Goal: Task Accomplishment & Management: Manage account settings

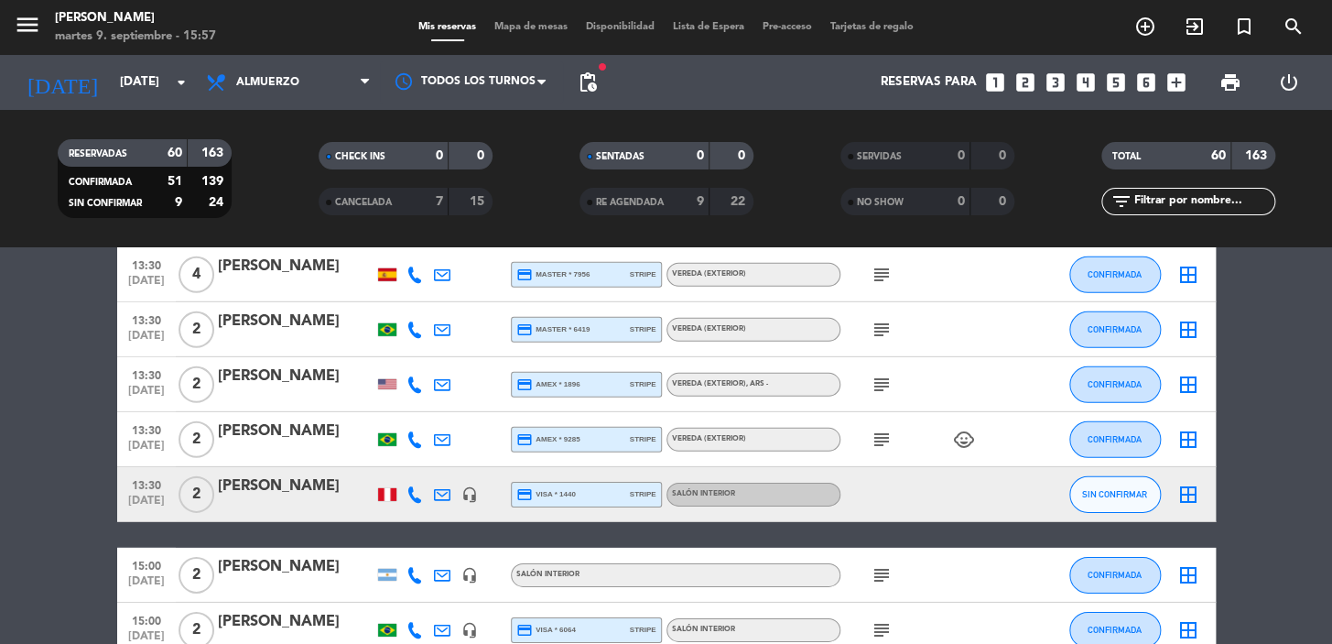
scroll to position [3152, 0]
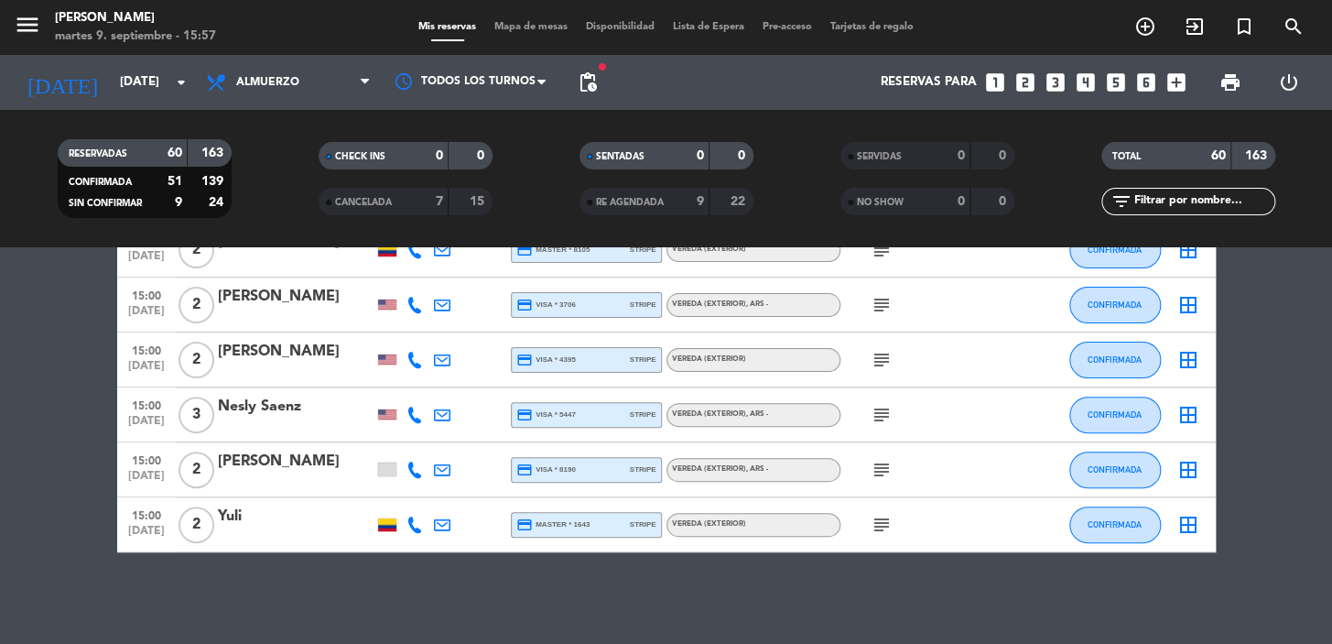
click at [878, 532] on icon "subject" at bounding box center [882, 525] width 22 height 22
drag, startPoint x: 869, startPoint y: 511, endPoint x: 878, endPoint y: 512, distance: 9.2
click at [870, 510] on div "subject CONFIRMADA/EXTERIOR!!!" at bounding box center [923, 524] width 165 height 54
click at [884, 466] on icon "subject" at bounding box center [882, 470] width 22 height 22
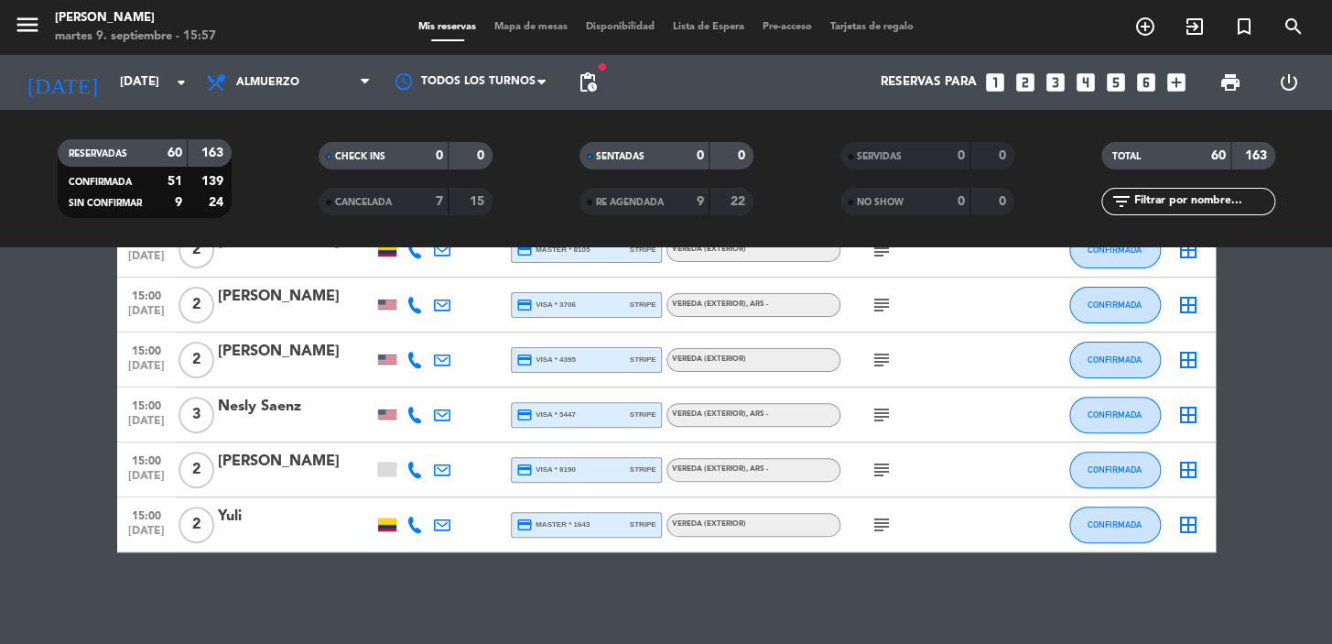
click at [875, 418] on icon "subject" at bounding box center [882, 415] width 22 height 22
click at [876, 417] on icon "subject" at bounding box center [882, 415] width 22 height 22
click at [880, 360] on icon "subject" at bounding box center [882, 360] width 22 height 22
click at [873, 307] on icon "subject" at bounding box center [882, 305] width 22 height 22
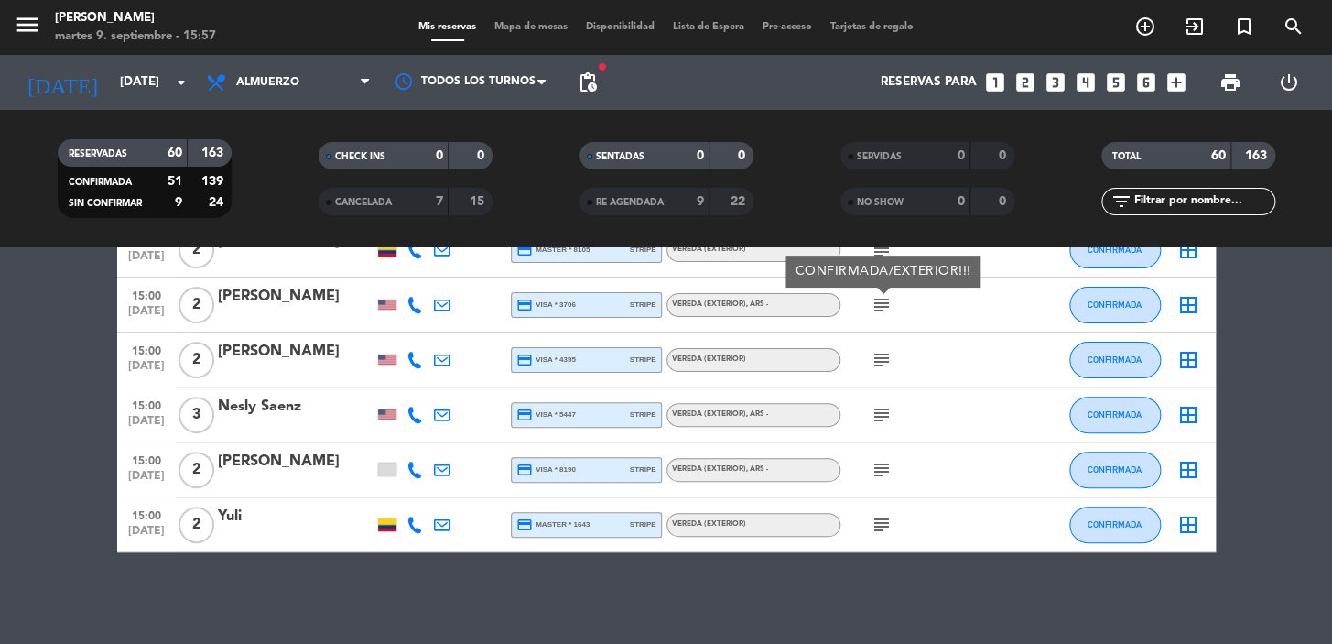
click at [873, 307] on icon "subject" at bounding box center [882, 305] width 22 height 22
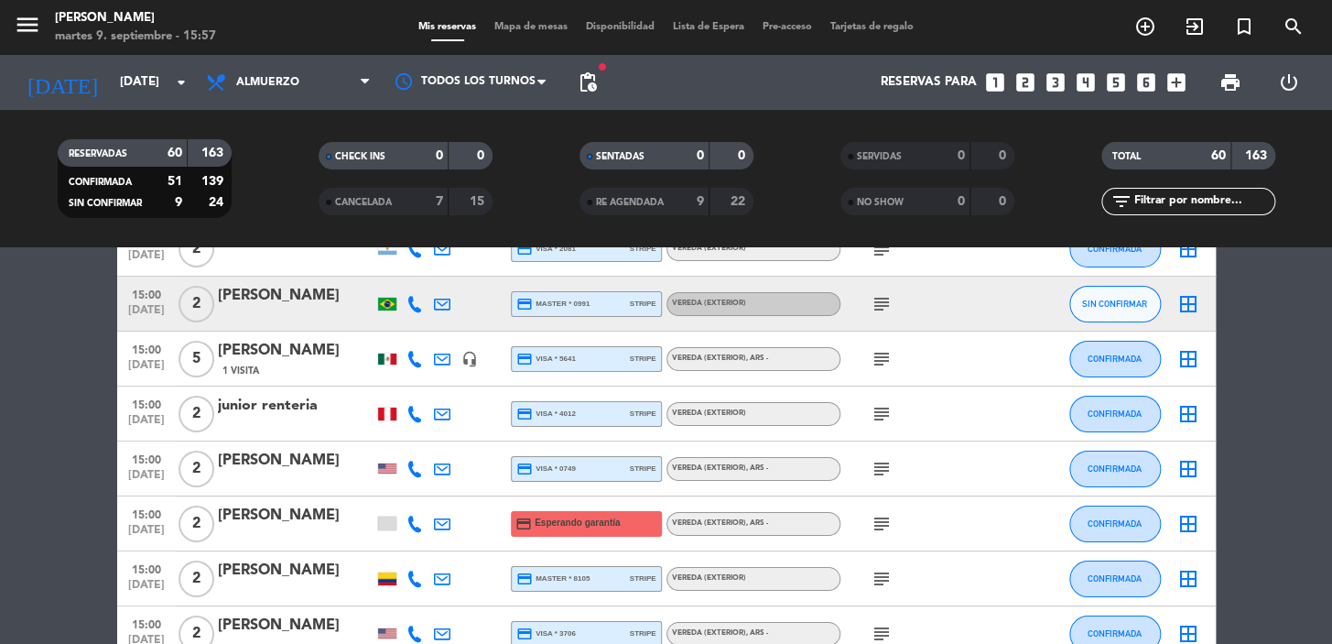
scroll to position [2820, 0]
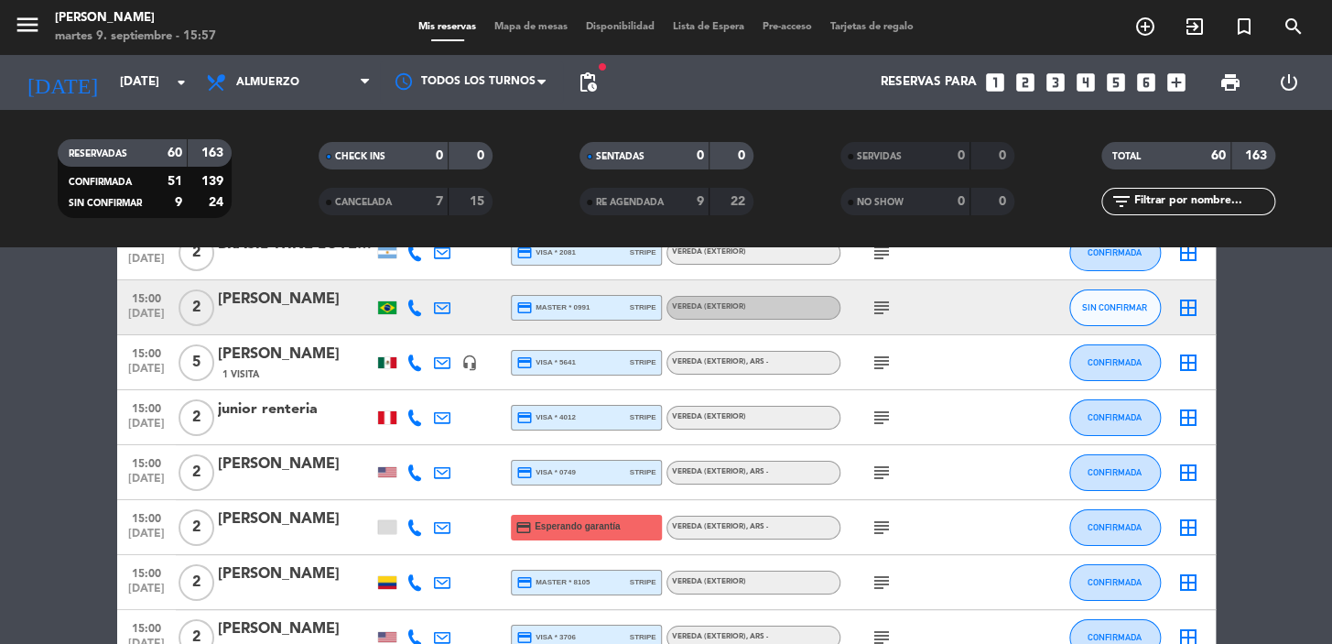
click at [887, 588] on icon "subject" at bounding box center [882, 582] width 22 height 22
click at [892, 588] on span "subject CONFIRMADA/EXTERIOR!!!" at bounding box center [881, 582] width 27 height 22
click at [875, 526] on icon "subject" at bounding box center [882, 527] width 22 height 22
click at [877, 524] on icon "subject" at bounding box center [882, 527] width 22 height 22
click at [862, 461] on div "subject" at bounding box center [923, 472] width 165 height 54
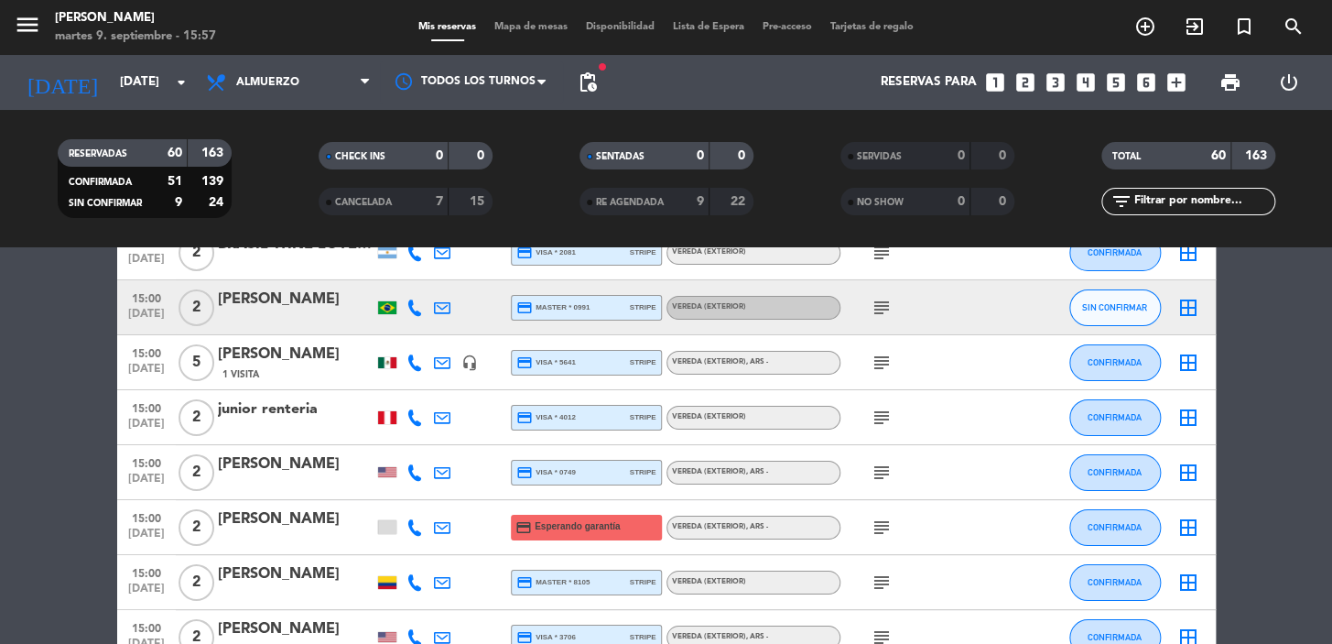
click at [875, 473] on icon "subject" at bounding box center [882, 472] width 22 height 22
click at [877, 437] on div "subject" at bounding box center [923, 417] width 165 height 54
click at [882, 415] on icon "subject" at bounding box center [882, 418] width 22 height 22
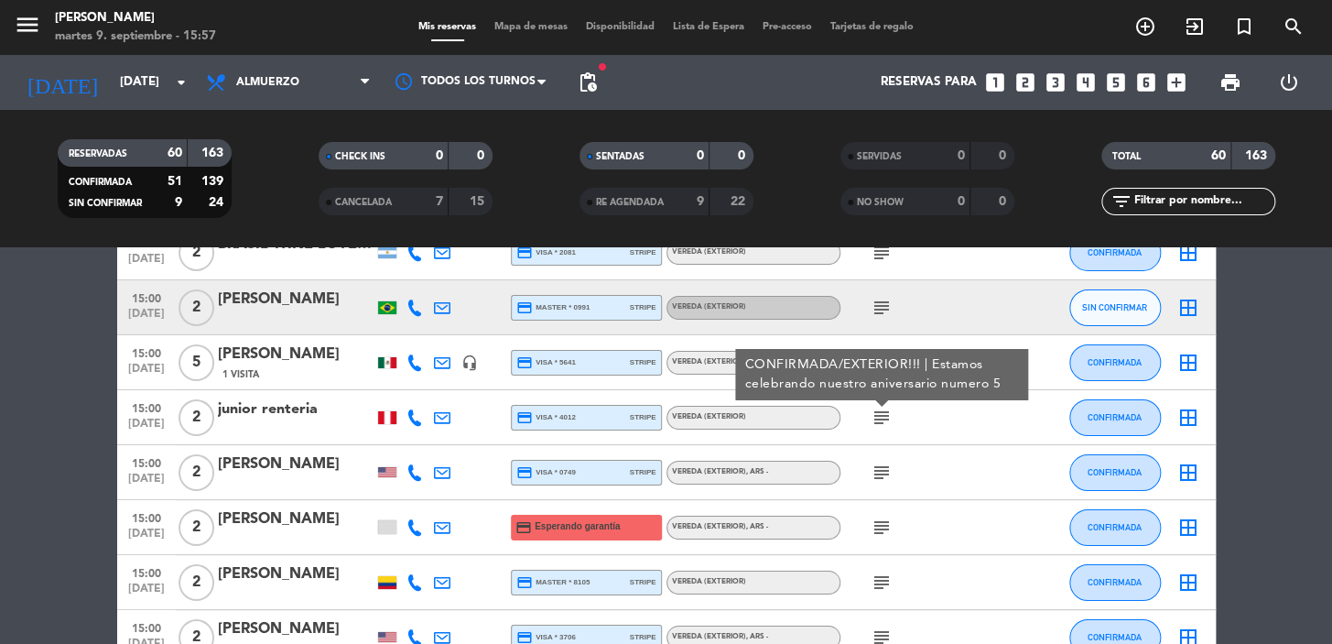
click at [882, 414] on icon "subject" at bounding box center [882, 418] width 22 height 22
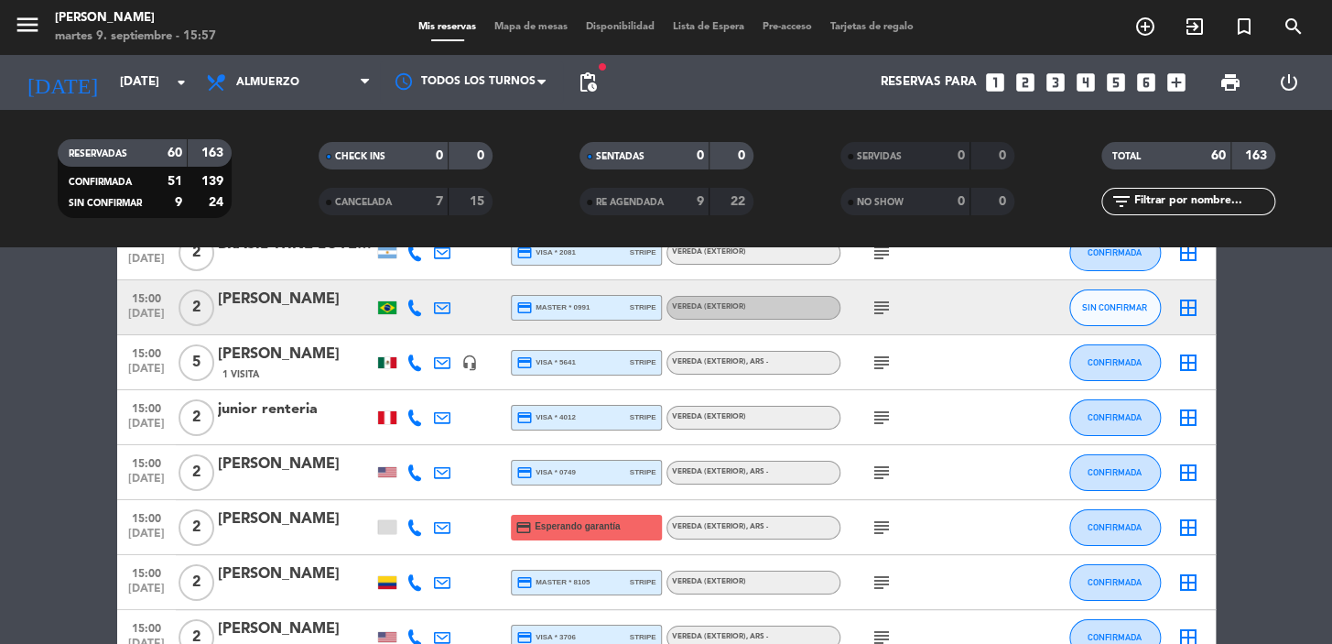
click at [884, 361] on icon "subject" at bounding box center [882, 363] width 22 height 22
click at [881, 320] on div "subject" at bounding box center [923, 307] width 165 height 54
click at [878, 315] on icon "subject" at bounding box center [882, 308] width 22 height 22
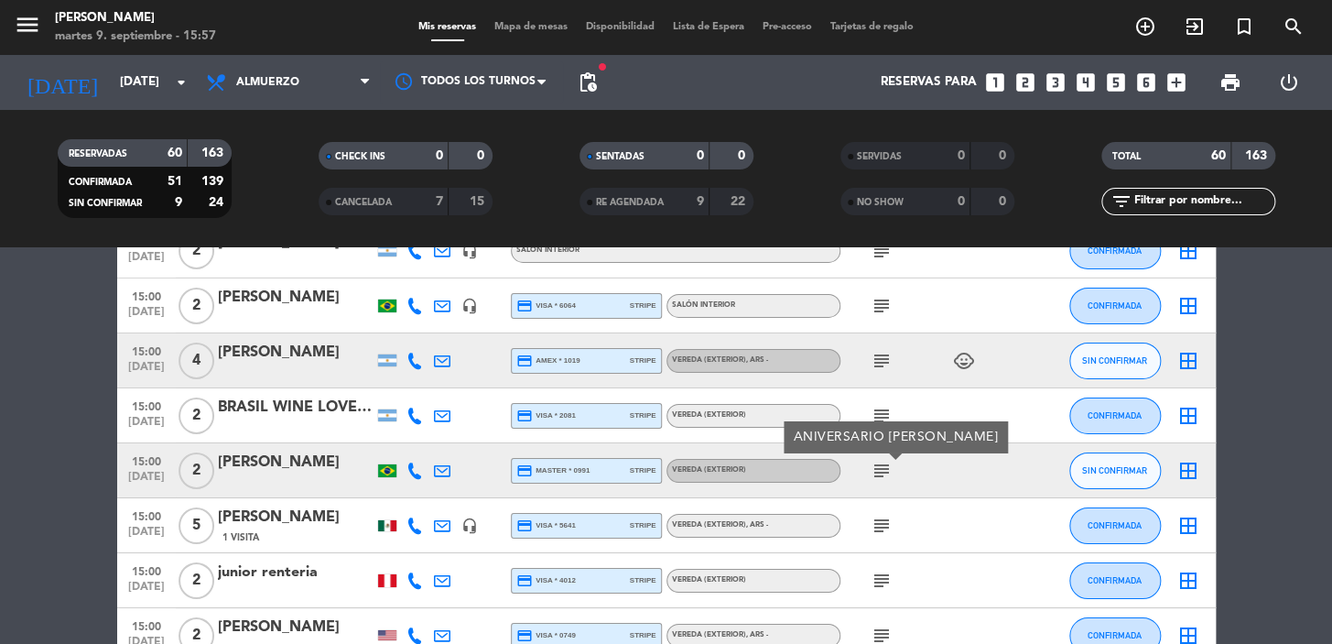
scroll to position [2653, 0]
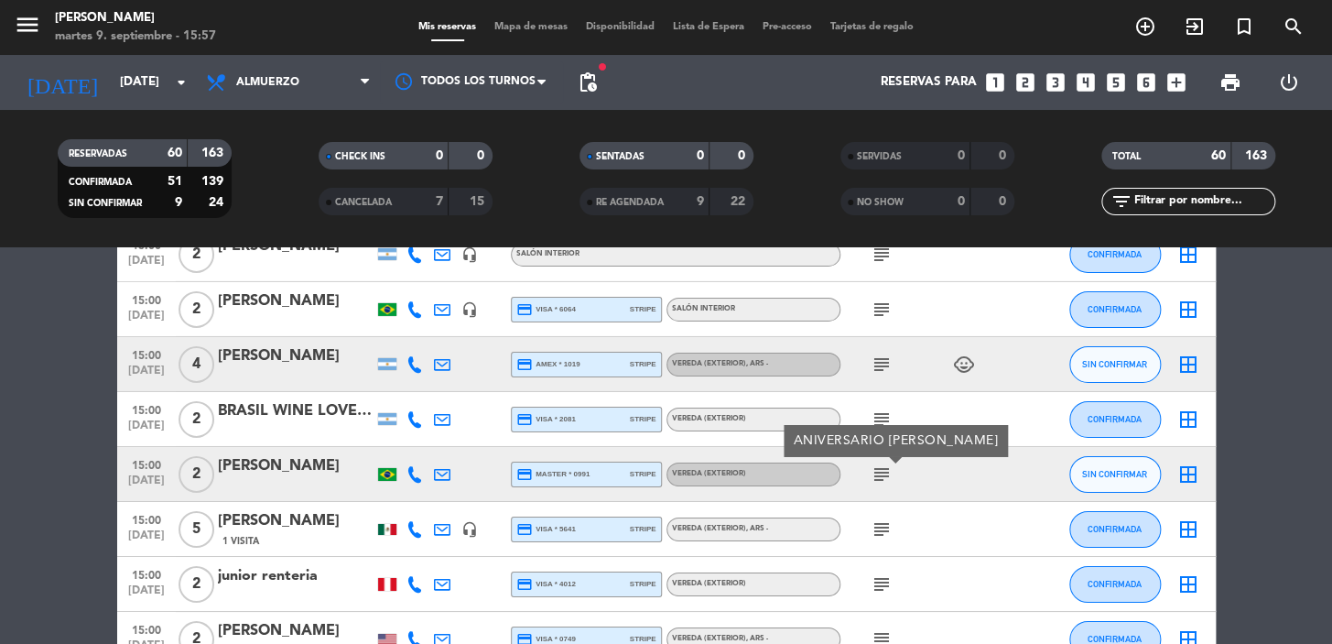
click at [417, 472] on icon at bounding box center [415, 474] width 16 height 16
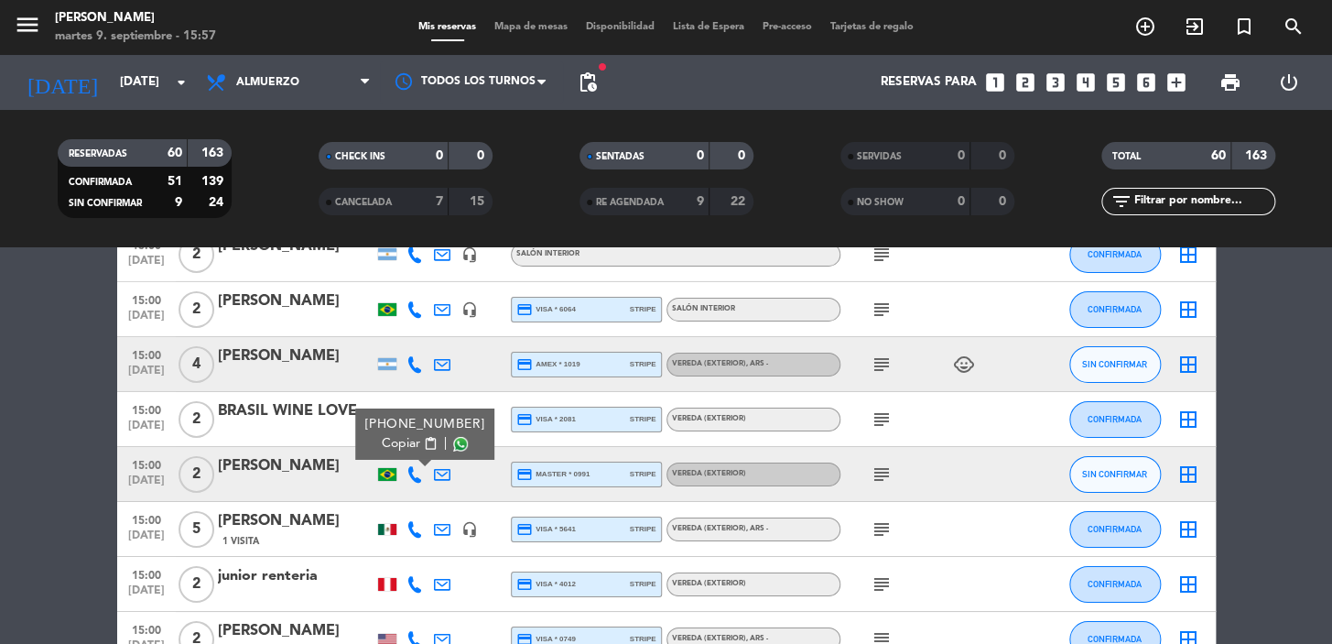
click at [425, 443] on span "content_paste" at bounding box center [430, 444] width 14 height 14
click at [311, 483] on div at bounding box center [296, 486] width 156 height 15
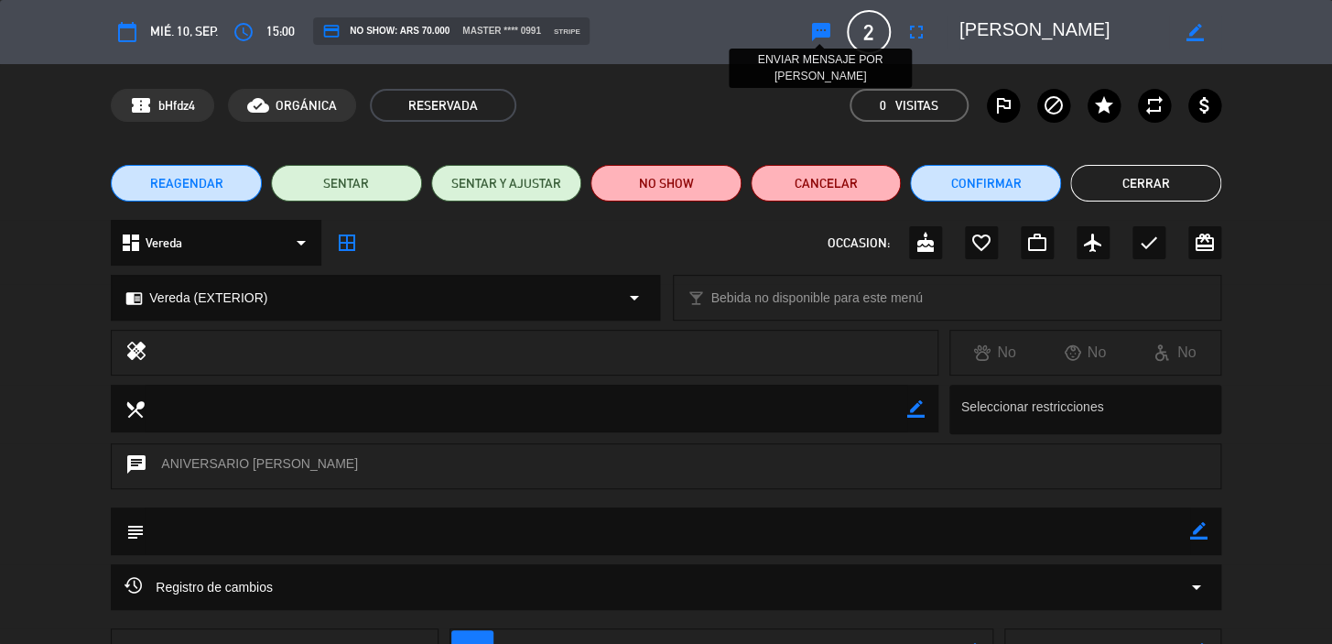
click at [812, 27] on icon "sms" at bounding box center [821, 32] width 22 height 22
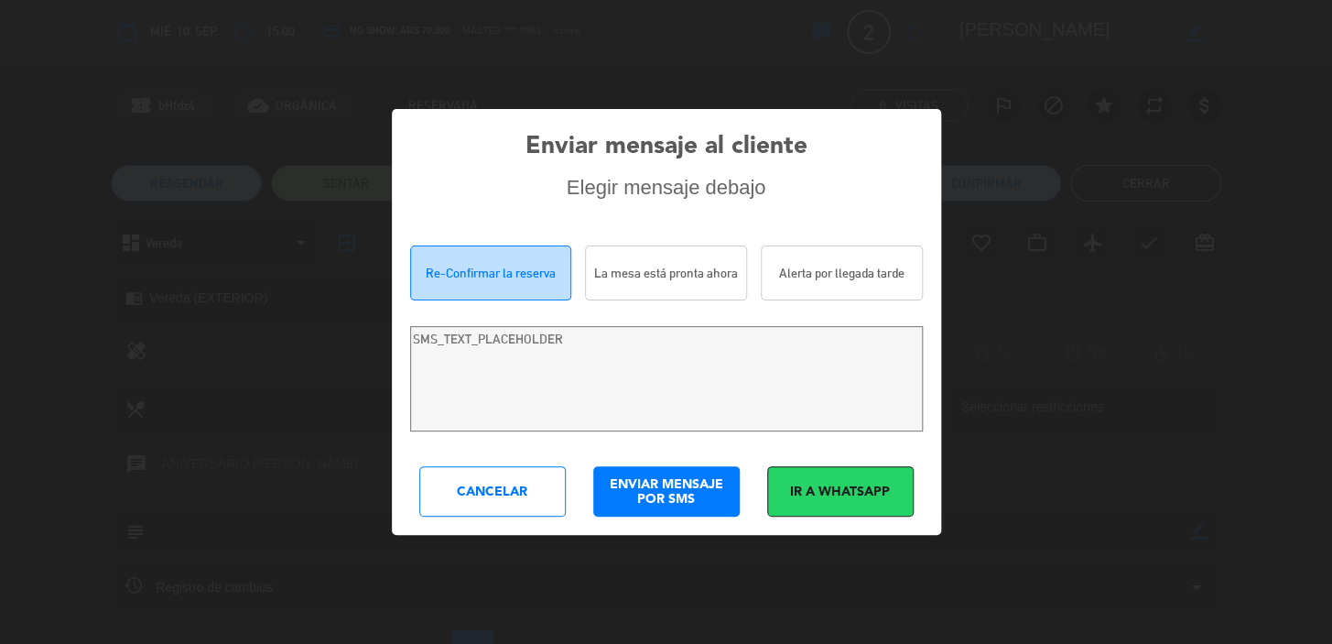
type textarea "[PERSON_NAME]! Estamos escrevendo para re-confirmar sua reserva em [GEOGRAPHIC_…"
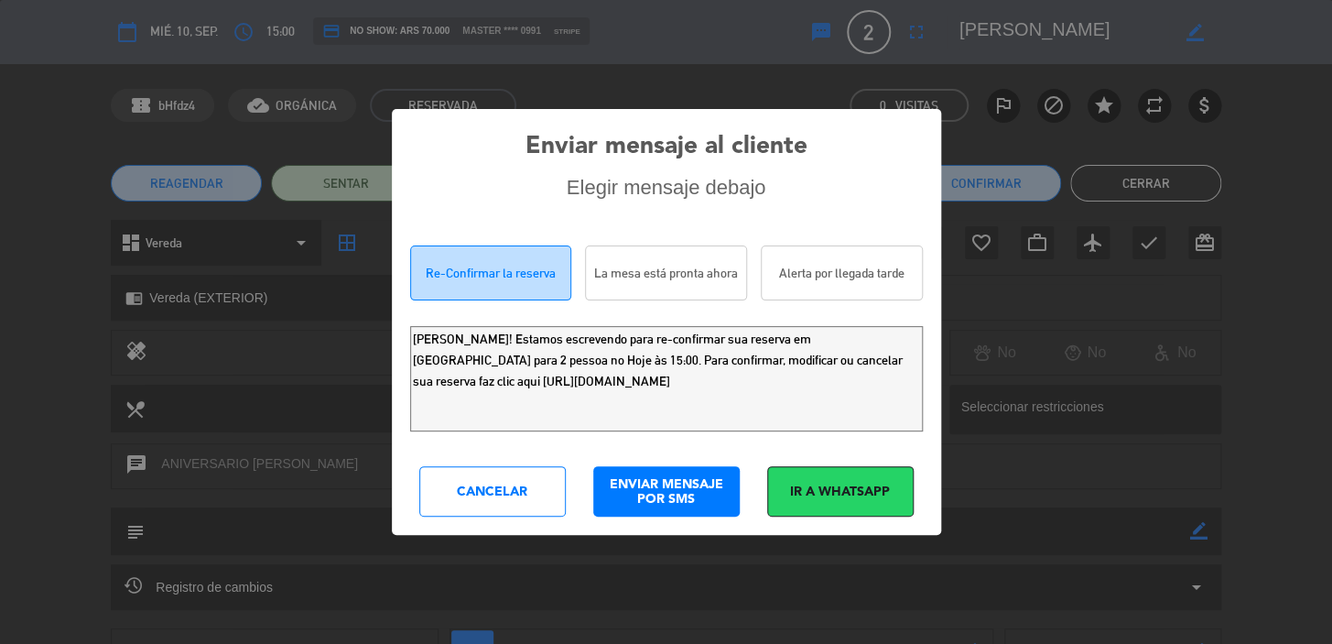
drag, startPoint x: 745, startPoint y: 387, endPoint x: 381, endPoint y: 320, distance: 370.5
click at [381, 320] on div "Enviar mensaje al cliente Elegir mensaje debajo Re-Confirmar la reserva La mesa…" at bounding box center [666, 322] width 1332 height 644
click at [543, 505] on div "Cancelar" at bounding box center [492, 491] width 146 height 50
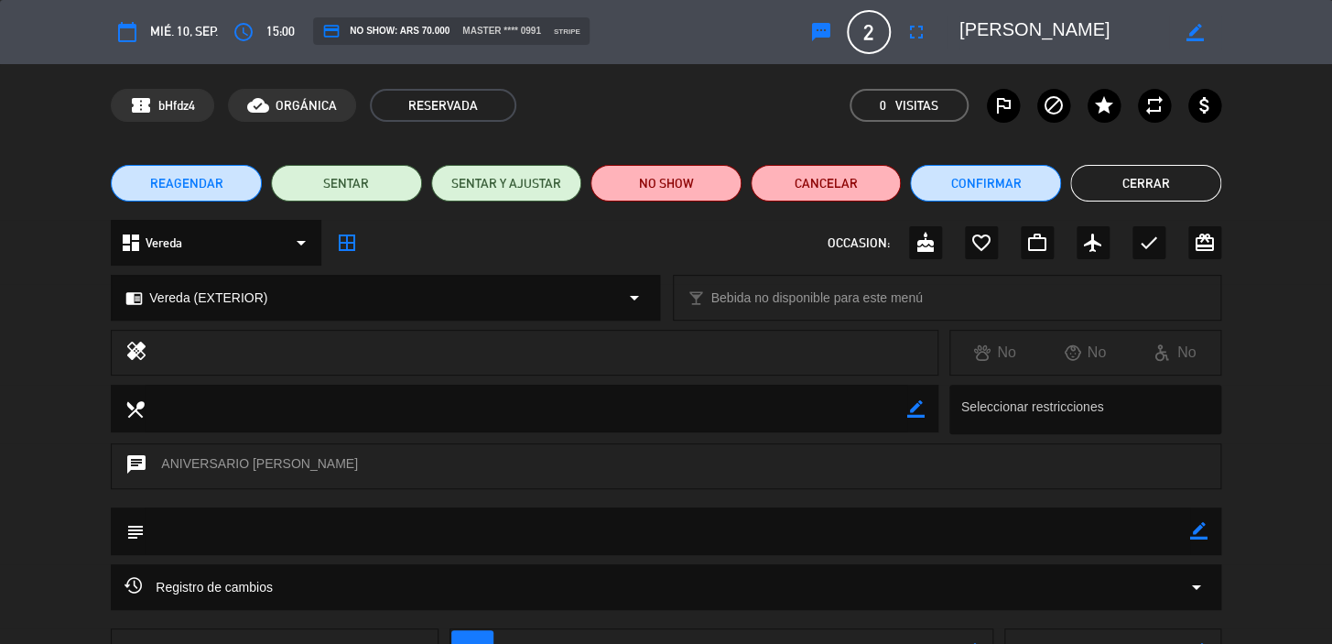
click at [1117, 187] on button "Cerrar" at bounding box center [1145, 183] width 151 height 37
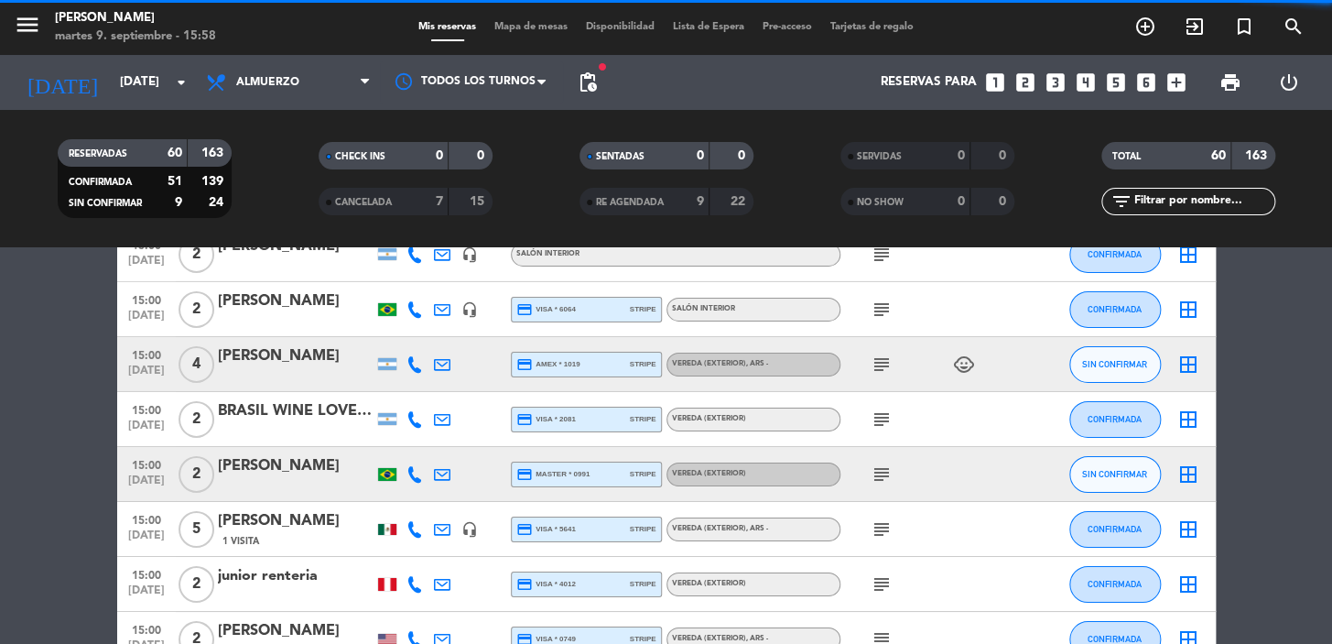
click at [888, 370] on icon "subject" at bounding box center [882, 364] width 22 height 22
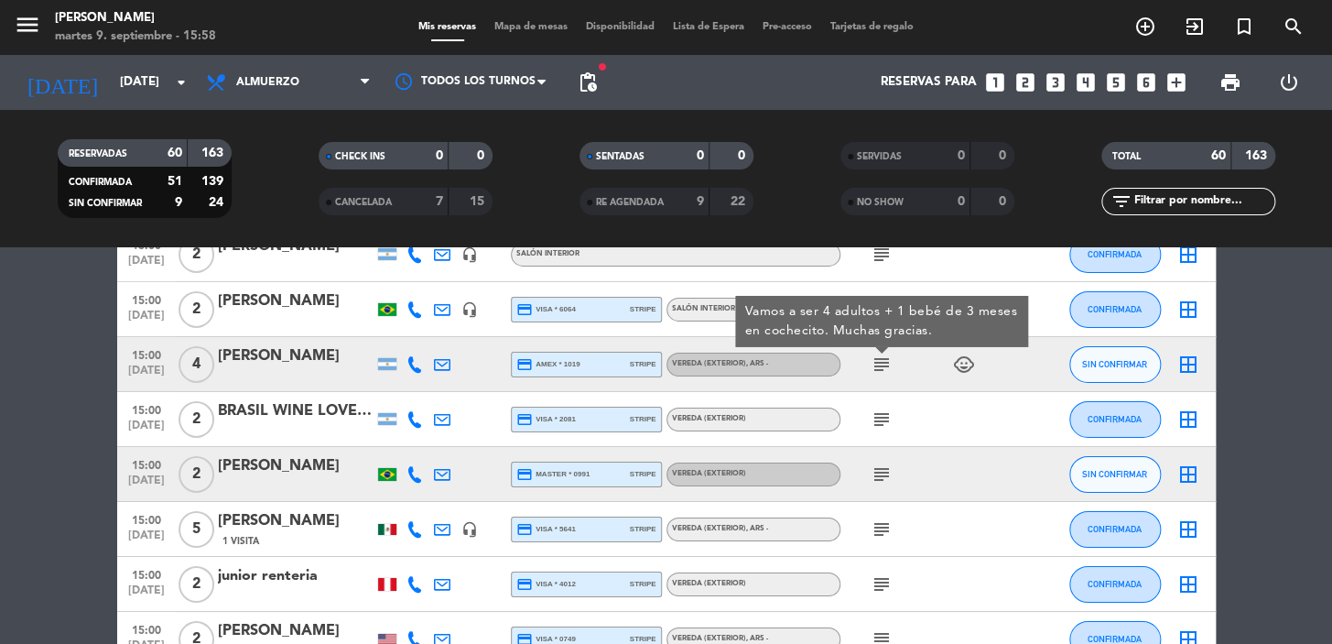
click at [880, 418] on icon "subject" at bounding box center [882, 419] width 22 height 22
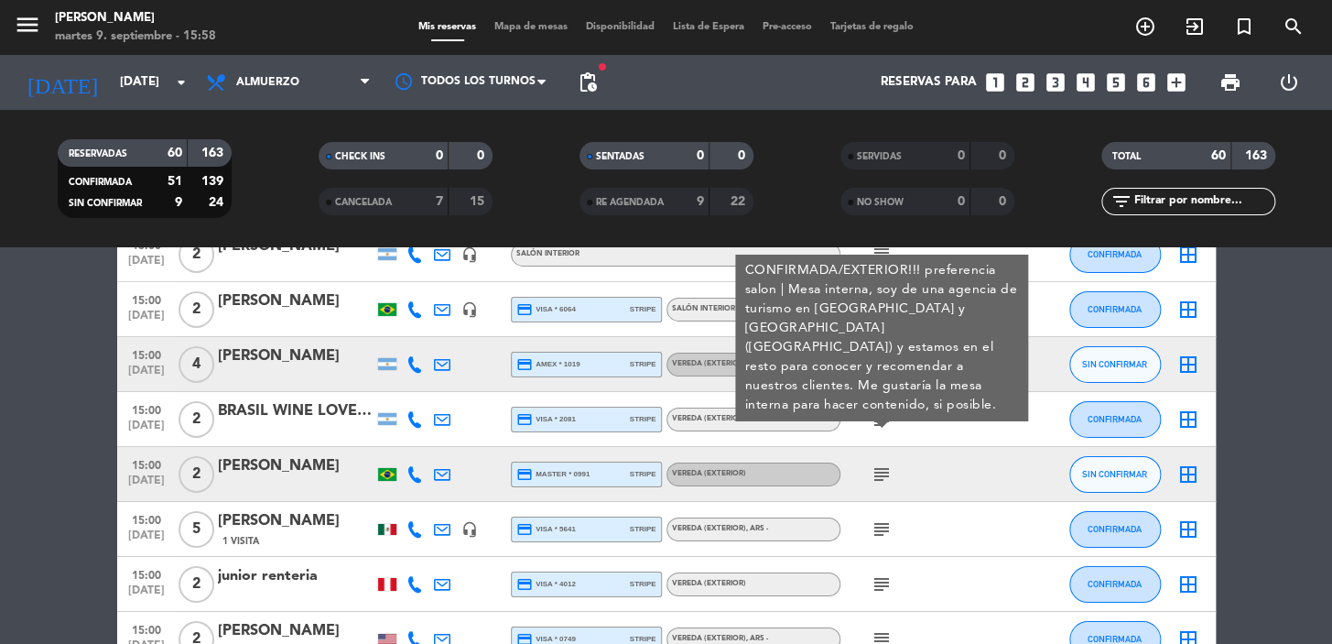
click at [880, 418] on icon "subject" at bounding box center [882, 419] width 22 height 22
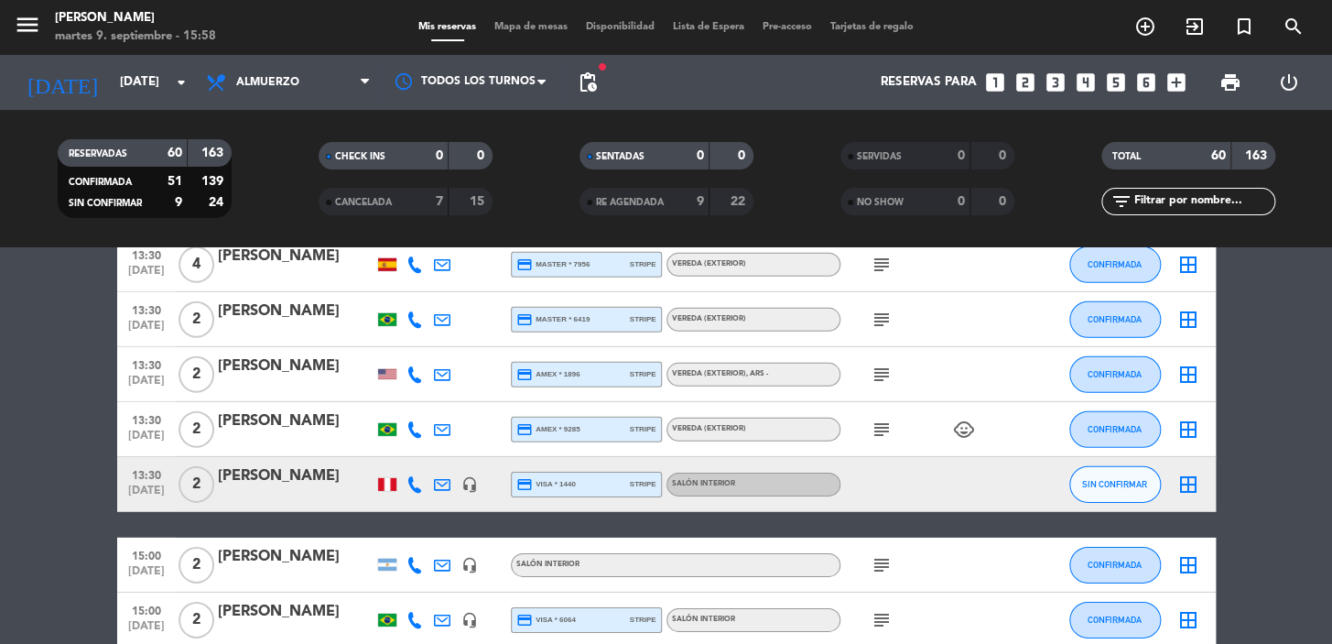
scroll to position [2320, 0]
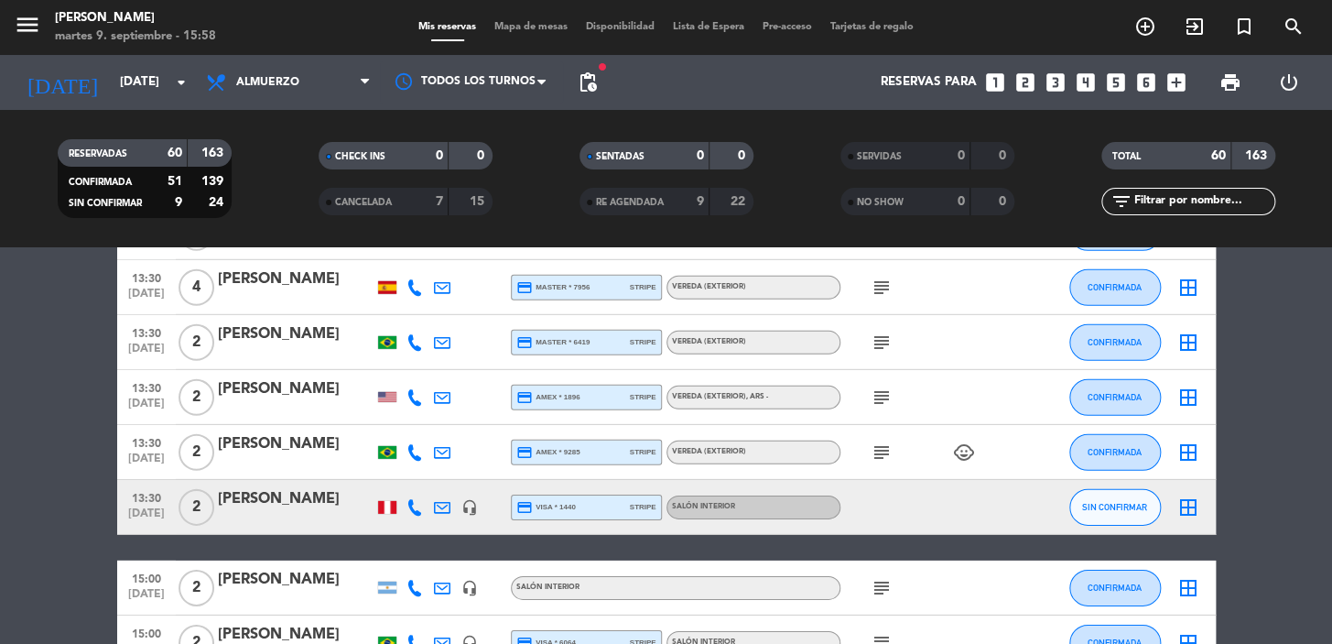
click at [410, 506] on icon at bounding box center [415, 507] width 16 height 16
click at [403, 478] on span "Copiar" at bounding box center [404, 476] width 38 height 19
